Goal: Find specific page/section: Find specific page/section

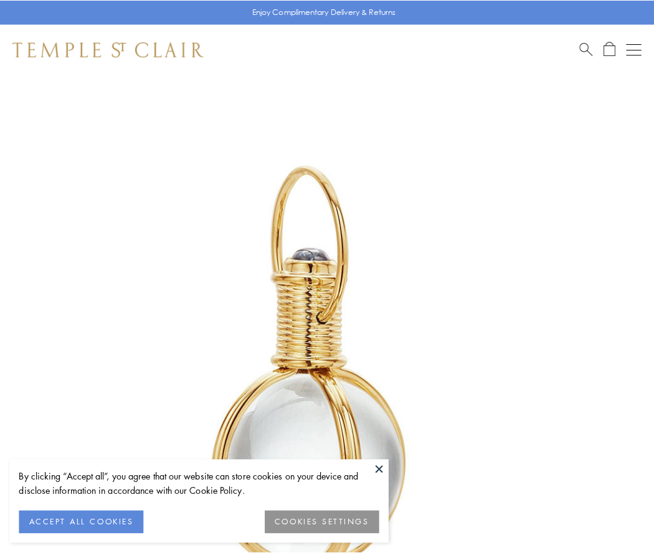
scroll to position [325, 0]
